Goal: Information Seeking & Learning: Find specific page/section

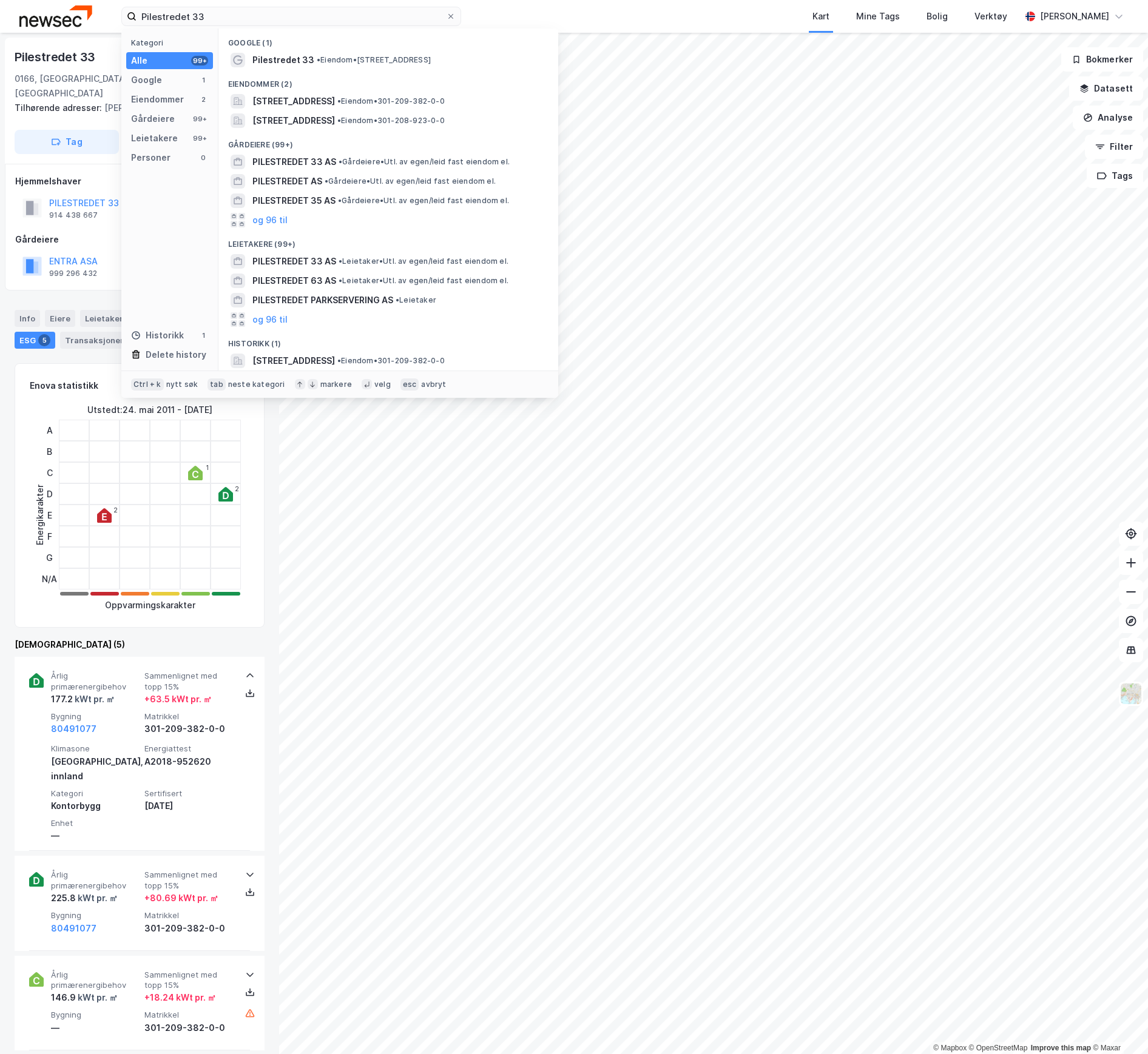
click at [35, 10] on div "Pilestredet 33 Kategori Alle 99+ Google 1 Eiendommer 2 Gårdeiere 99+ Leietakere…" at bounding box center [574, 16] width 1148 height 33
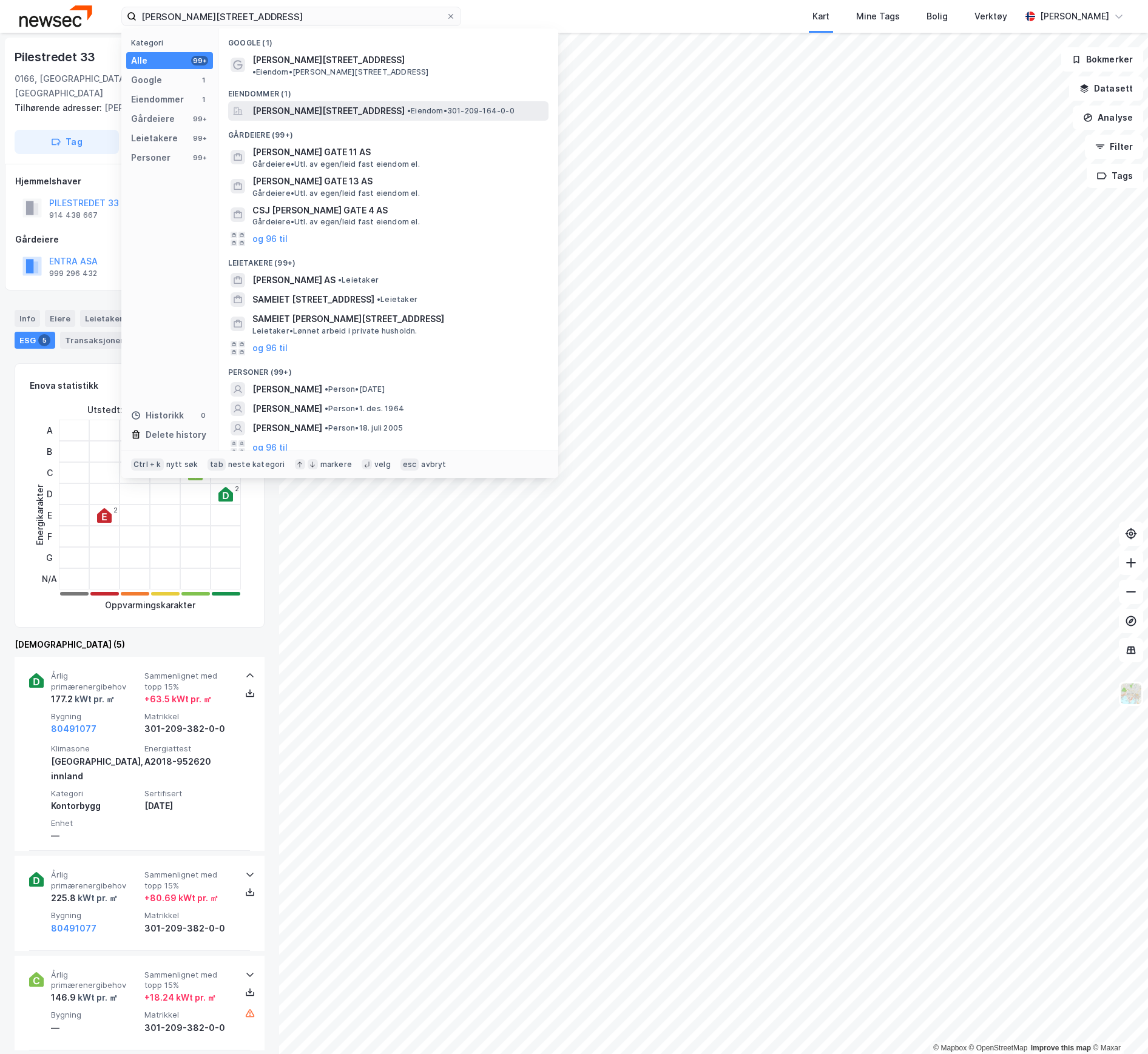
type input "[PERSON_NAME][STREET_ADDRESS]"
click at [288, 101] on div "[PERSON_NAME][STREET_ADDRESS] • Eiendom • 301-209-164-0-0" at bounding box center [388, 111] width 321 height 19
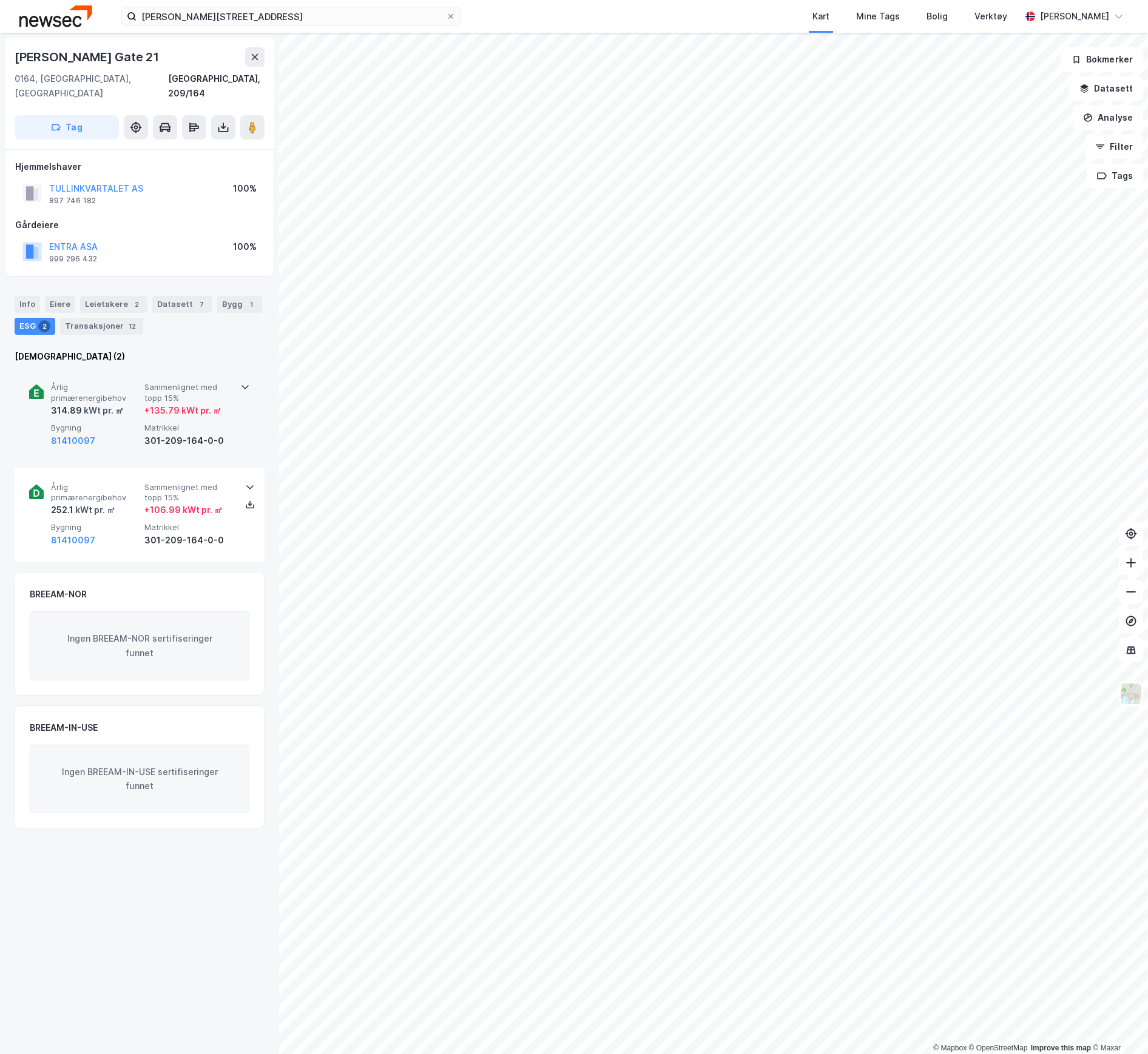
click at [128, 423] on span "Bygning" at bounding box center [95, 428] width 89 height 10
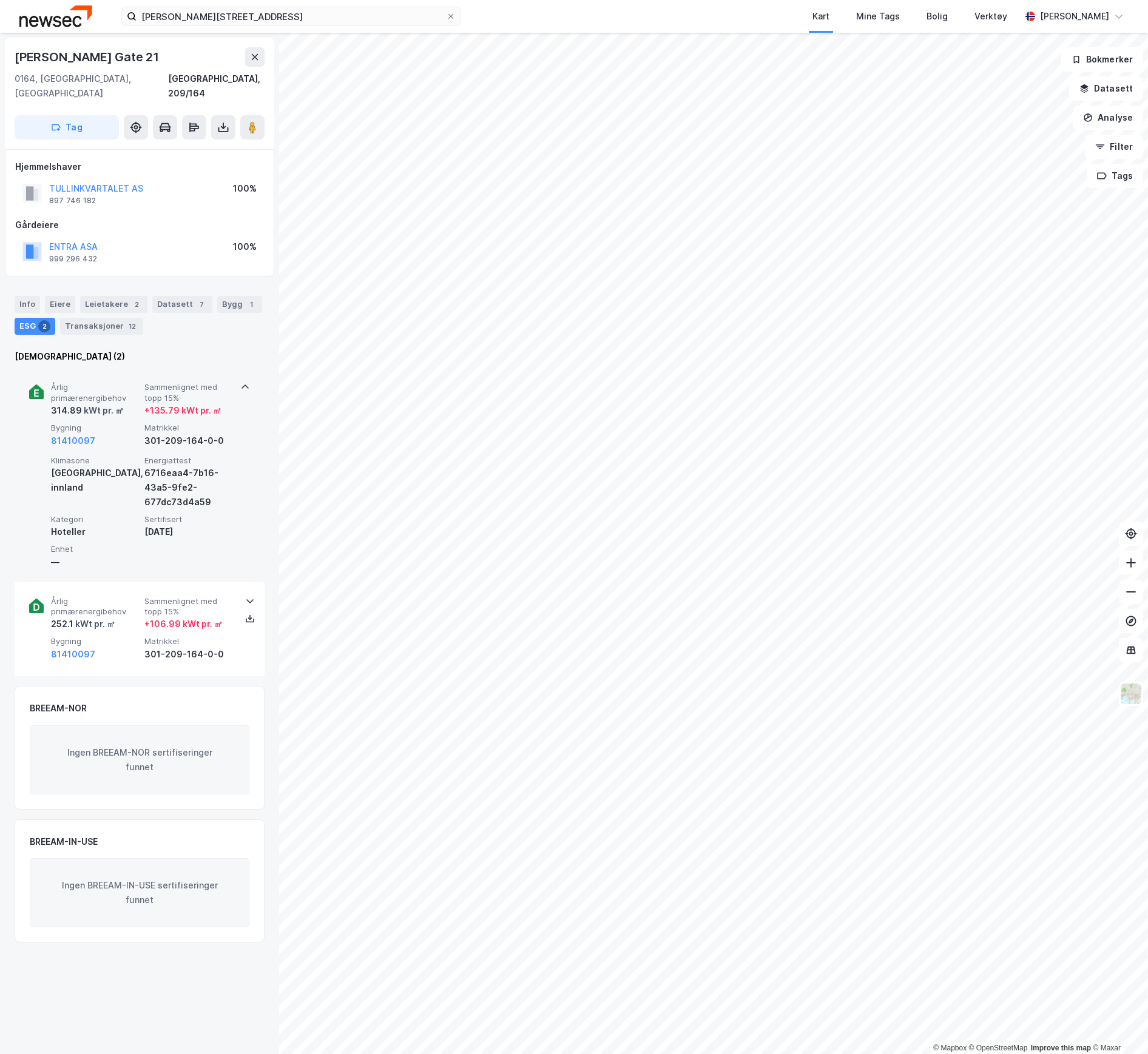
click at [125, 408] on div "Årlig primærenergibehov 314.89 kWt pr. ㎡ Sammenlignet med [PERSON_NAME] 15% + 1…" at bounding box center [141, 415] width 182 height 66
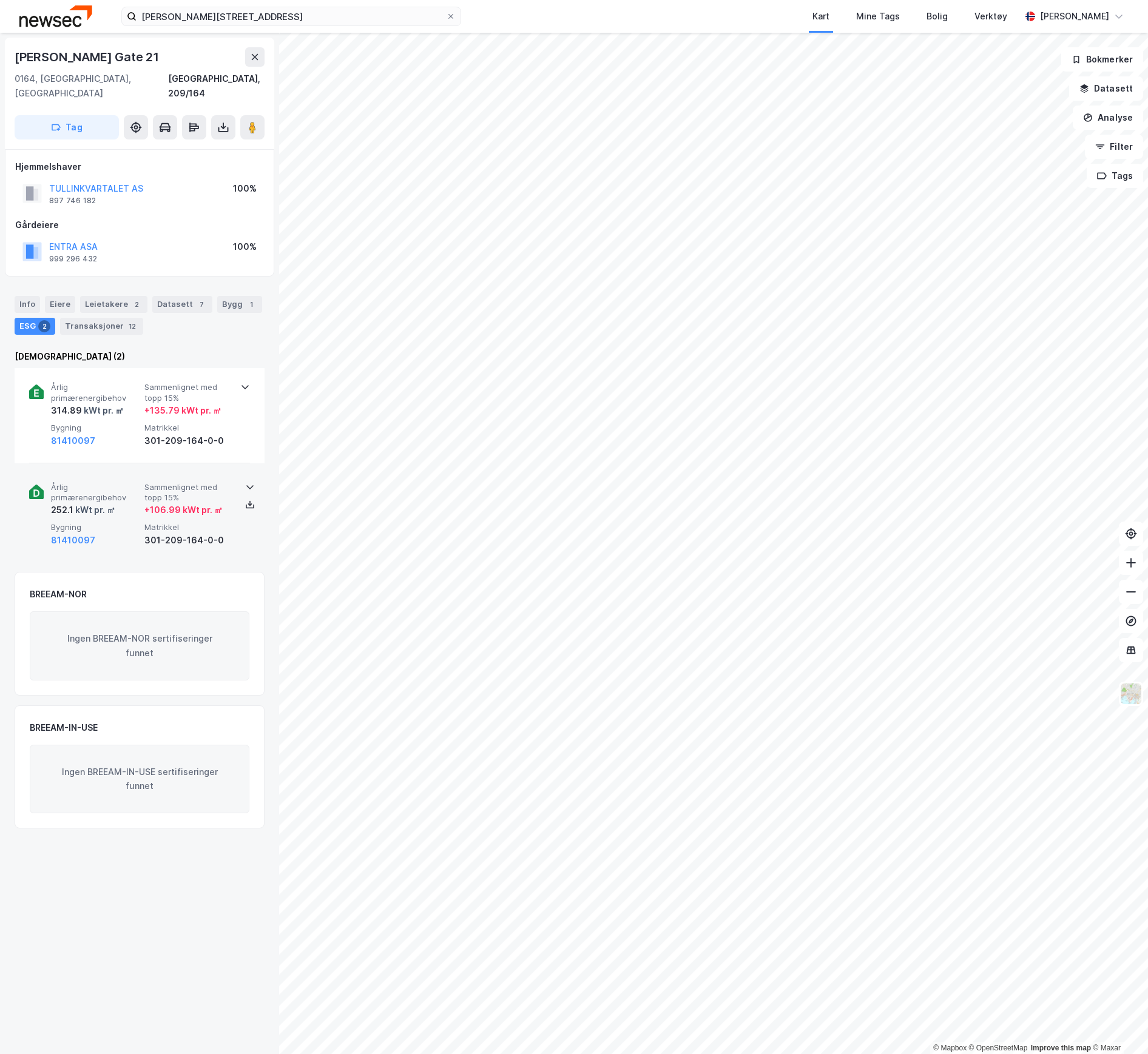
click at [112, 503] on div "kWt pr. ㎡" at bounding box center [94, 510] width 42 height 15
